Goal: Task Accomplishment & Management: Manage account settings

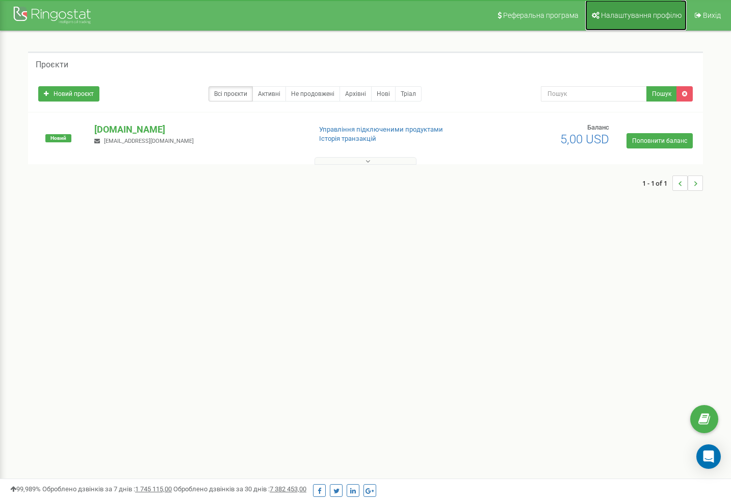
click at [629, 19] on span "Налаштування профілю" at bounding box center [641, 15] width 81 height 8
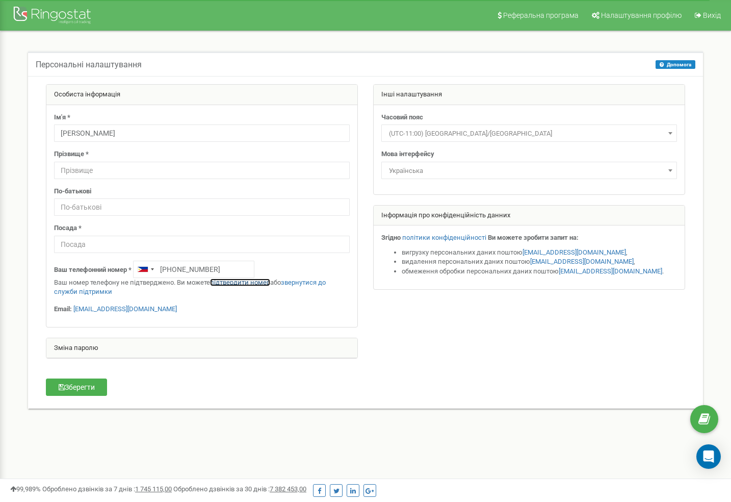
click at [241, 282] on link "підтвердити номер" at bounding box center [240, 282] width 60 height 8
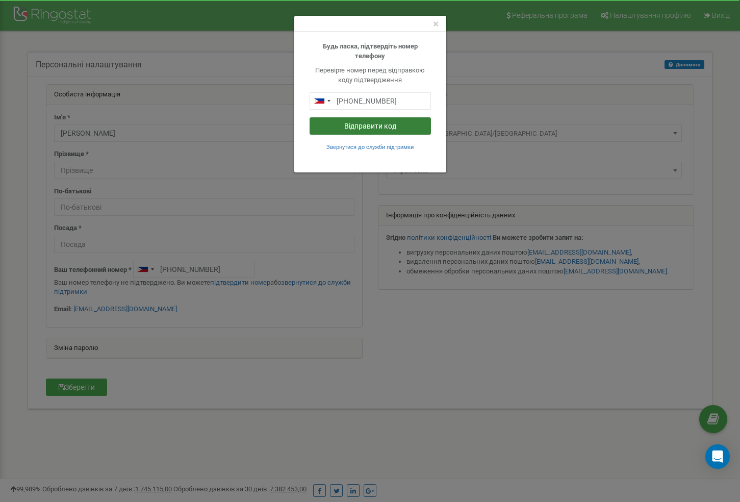
click at [372, 125] on button "Відправити код" at bounding box center [369, 125] width 121 height 17
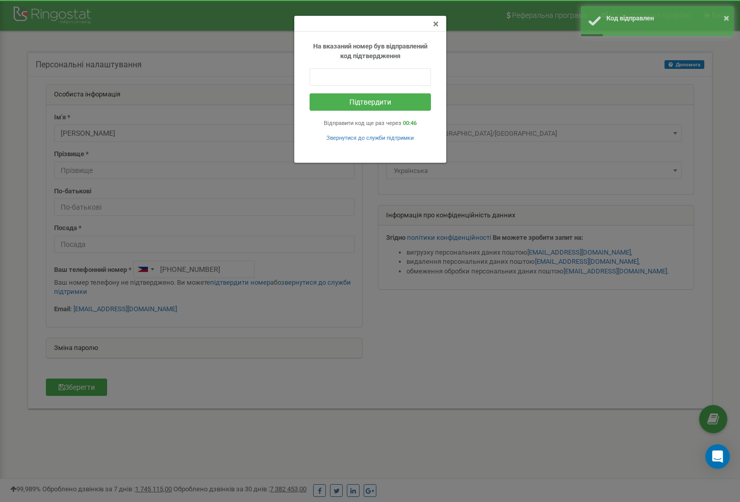
click at [435, 25] on span "×" at bounding box center [436, 24] width 6 height 12
